Goal: Transaction & Acquisition: Purchase product/service

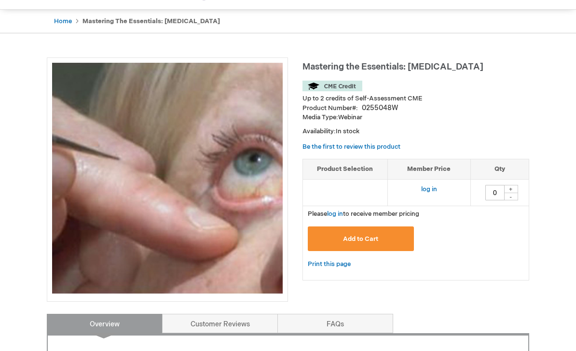
scroll to position [89, 0]
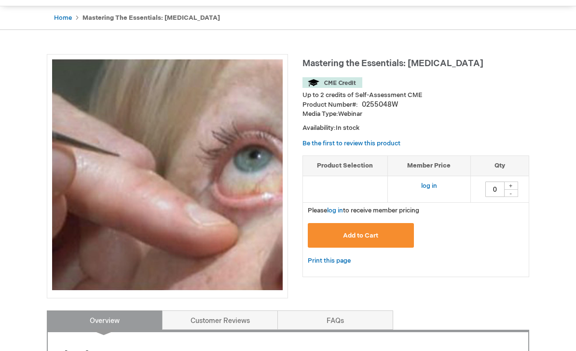
click at [430, 182] on link "log in" at bounding box center [429, 186] width 16 height 8
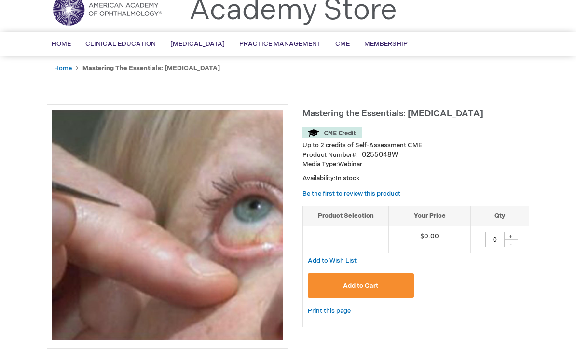
scroll to position [46, 0]
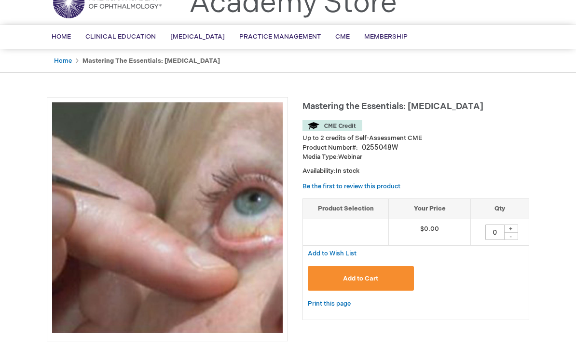
click at [495, 229] on input "0" at bounding box center [495, 231] width 19 height 15
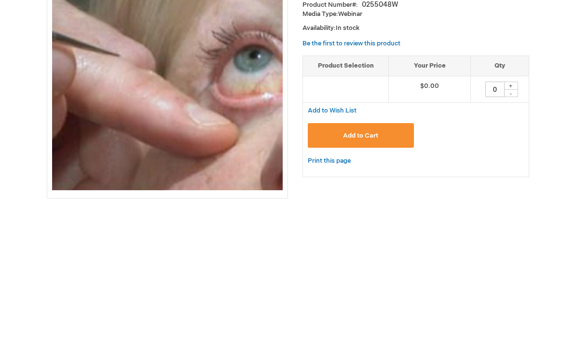
click at [514, 224] on div "+" at bounding box center [511, 228] width 14 height 8
type input "1"
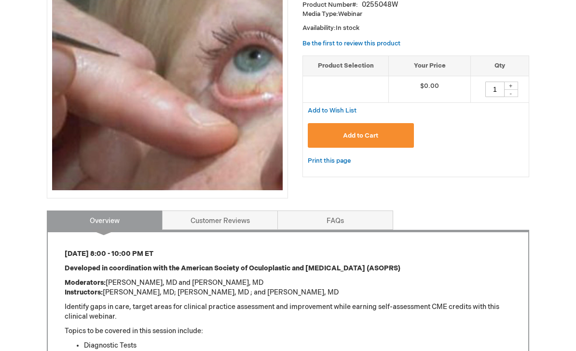
click at [367, 132] on span "Add to Cart" at bounding box center [360, 136] width 35 height 8
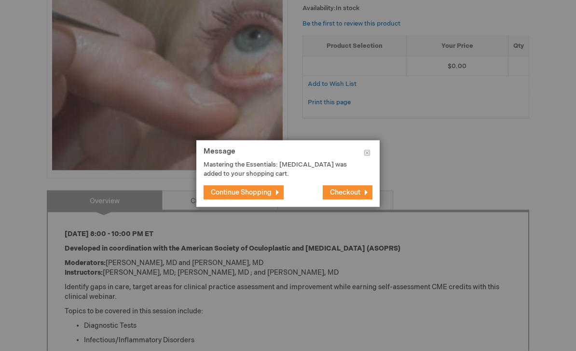
scroll to position [209, 0]
click at [347, 196] on span "Checkout" at bounding box center [345, 192] width 30 height 8
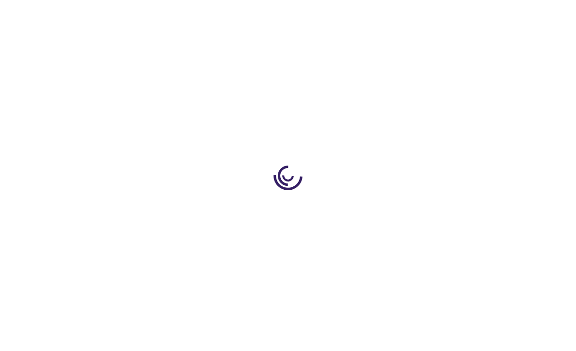
select select "US"
select select "47"
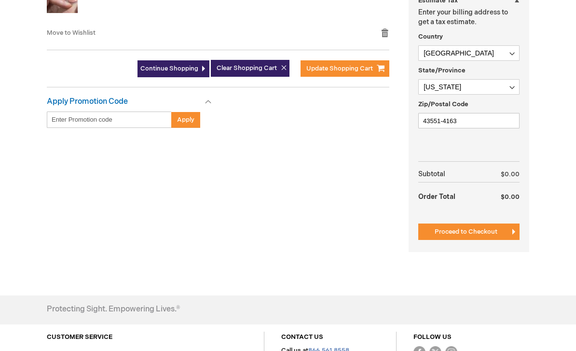
scroll to position [289, 0]
click at [467, 235] on span "Proceed to Checkout" at bounding box center [466, 232] width 63 height 8
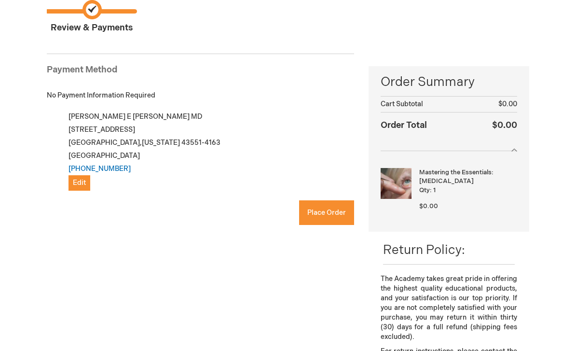
click at [332, 209] on span "Place Order" at bounding box center [326, 213] width 39 height 8
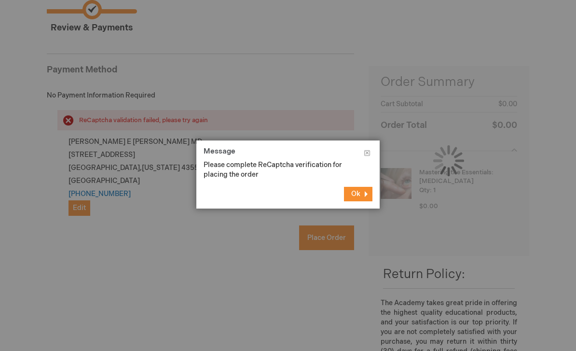
click at [362, 193] on button "Ok" at bounding box center [358, 194] width 28 height 14
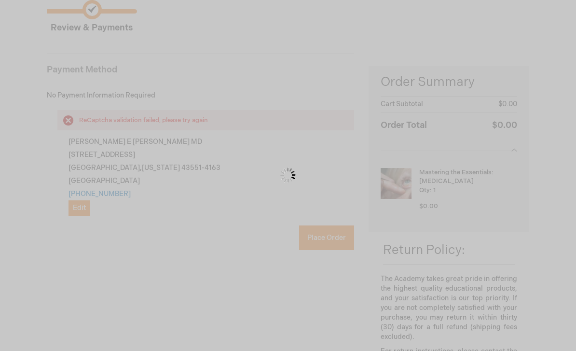
click at [68, 258] on div "Please wait..." at bounding box center [288, 175] width 576 height 351
click at [60, 250] on div "Please wait..." at bounding box center [288, 175] width 576 height 351
click at [106, 296] on div "Please wait..." at bounding box center [288, 175] width 576 height 351
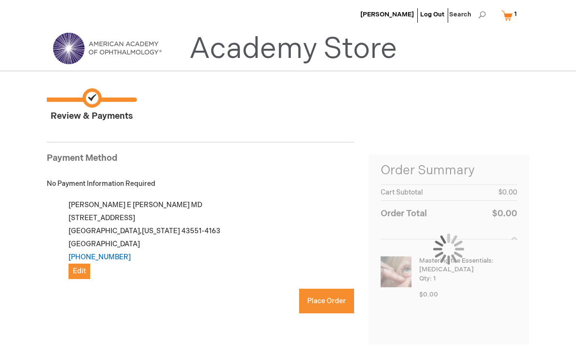
click at [326, 301] on span "Place Order" at bounding box center [326, 301] width 39 height 8
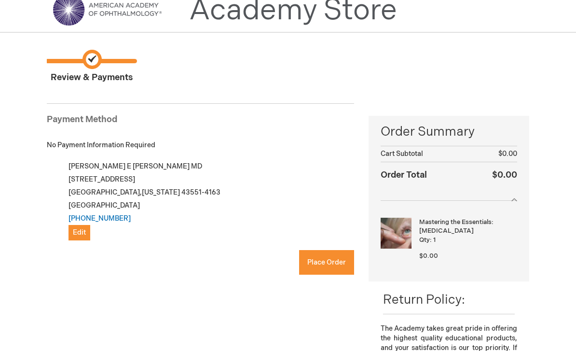
checkbox input "true"
click at [327, 263] on span "Place Order" at bounding box center [326, 262] width 39 height 8
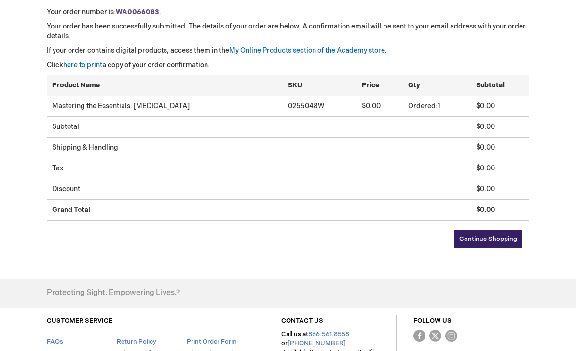
scroll to position [204, 0]
